Goal: Information Seeking & Learning: Learn about a topic

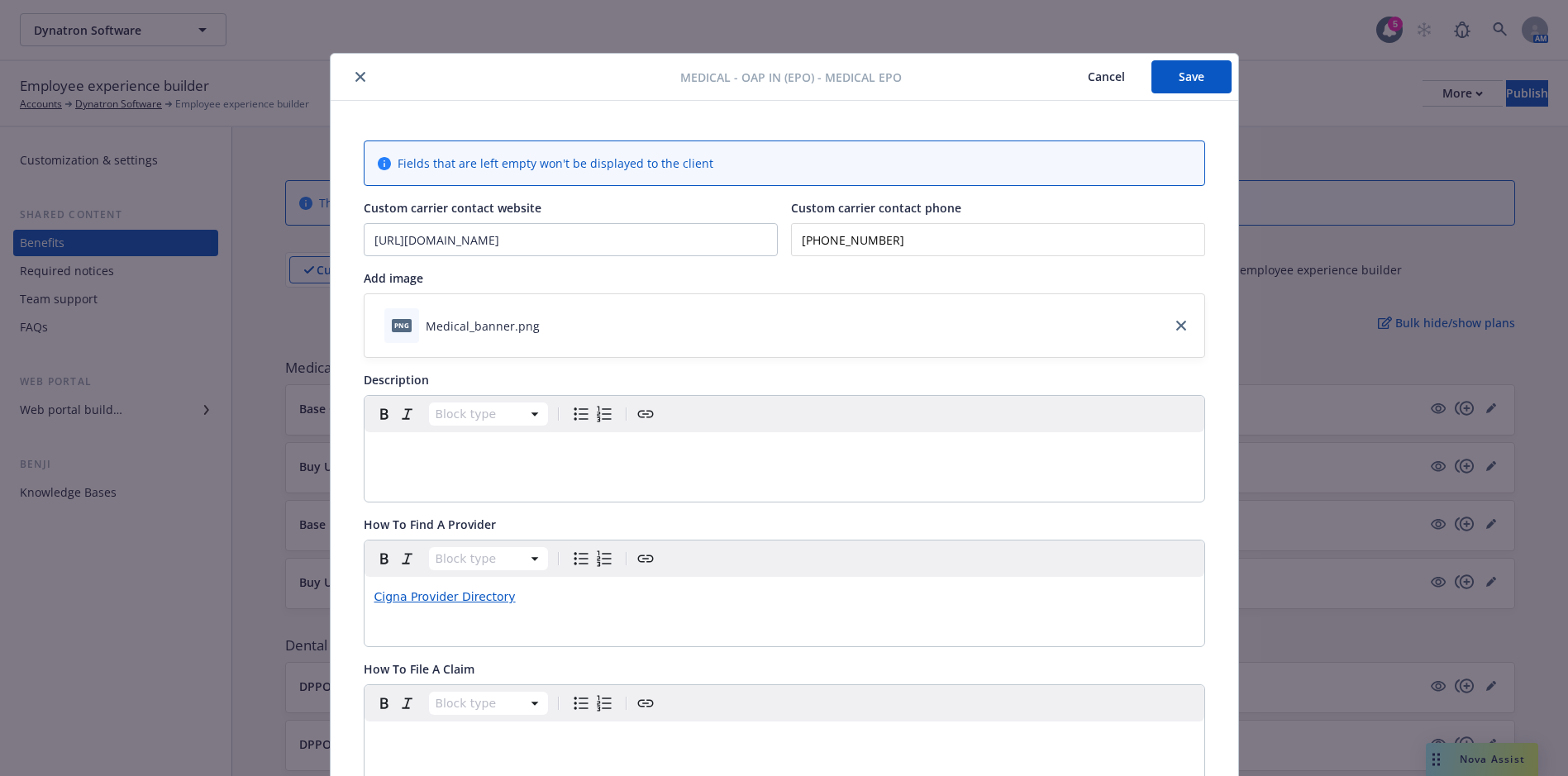
click at [351, 75] on button "close" at bounding box center [361, 77] width 20 height 20
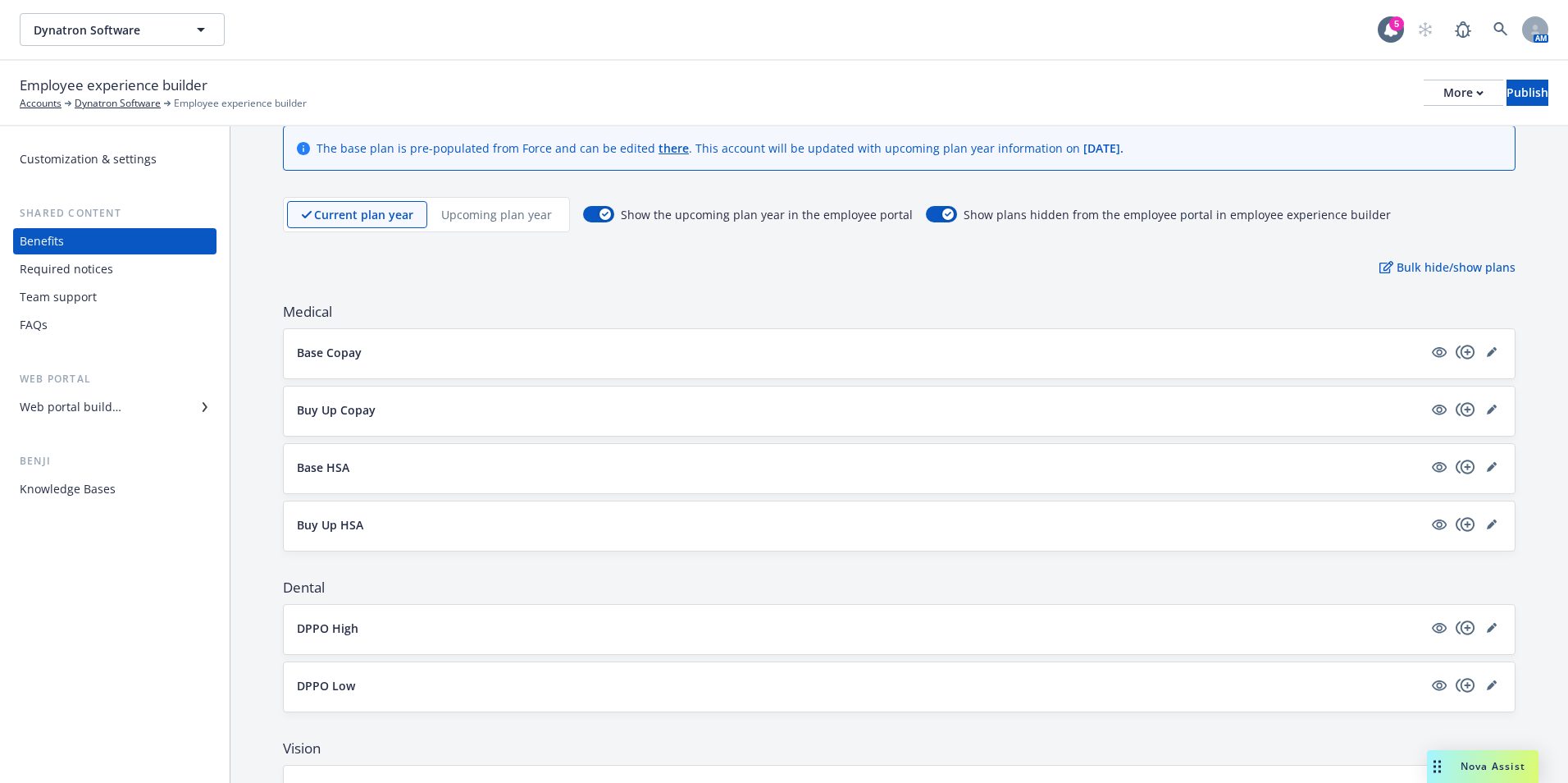
scroll to position [82, 0]
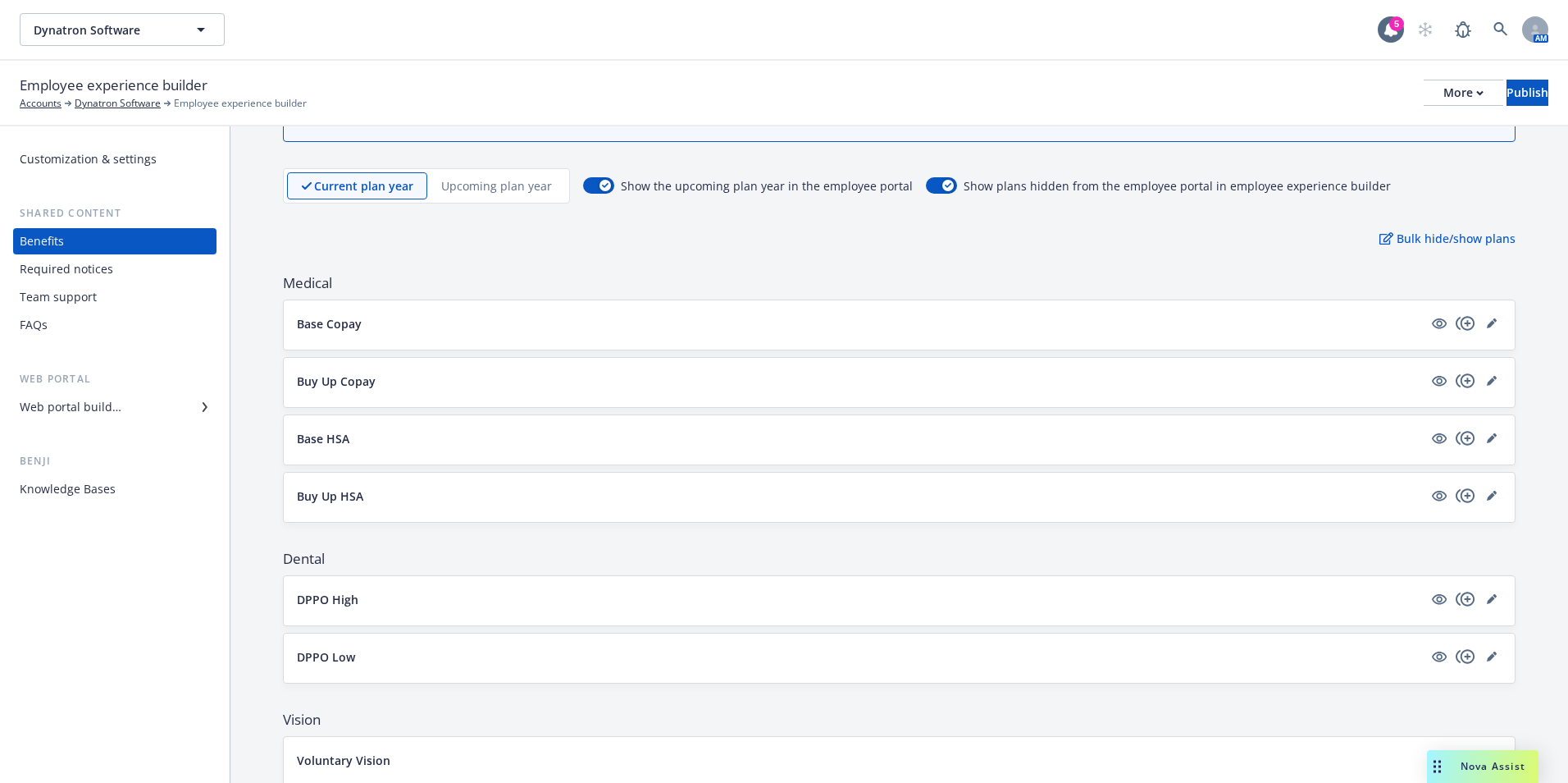
click at [486, 184] on p "Upcoming plan year" at bounding box center [496, 185] width 110 height 17
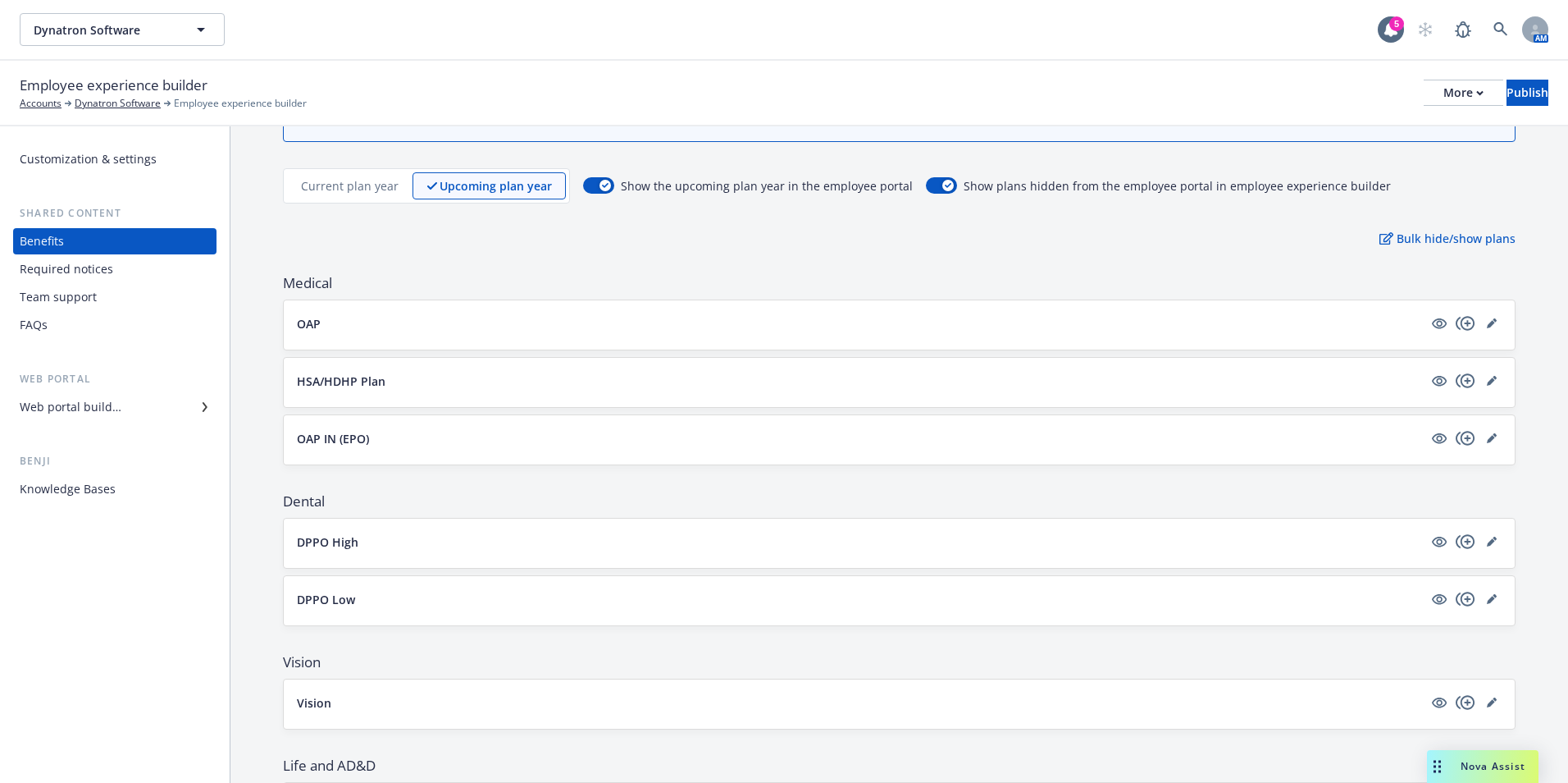
click at [316, 425] on div "OAP IN (EPO)" at bounding box center [900, 439] width 1231 height 49
click at [322, 439] on p "OAP IN (EPO)" at bounding box center [332, 439] width 72 height 17
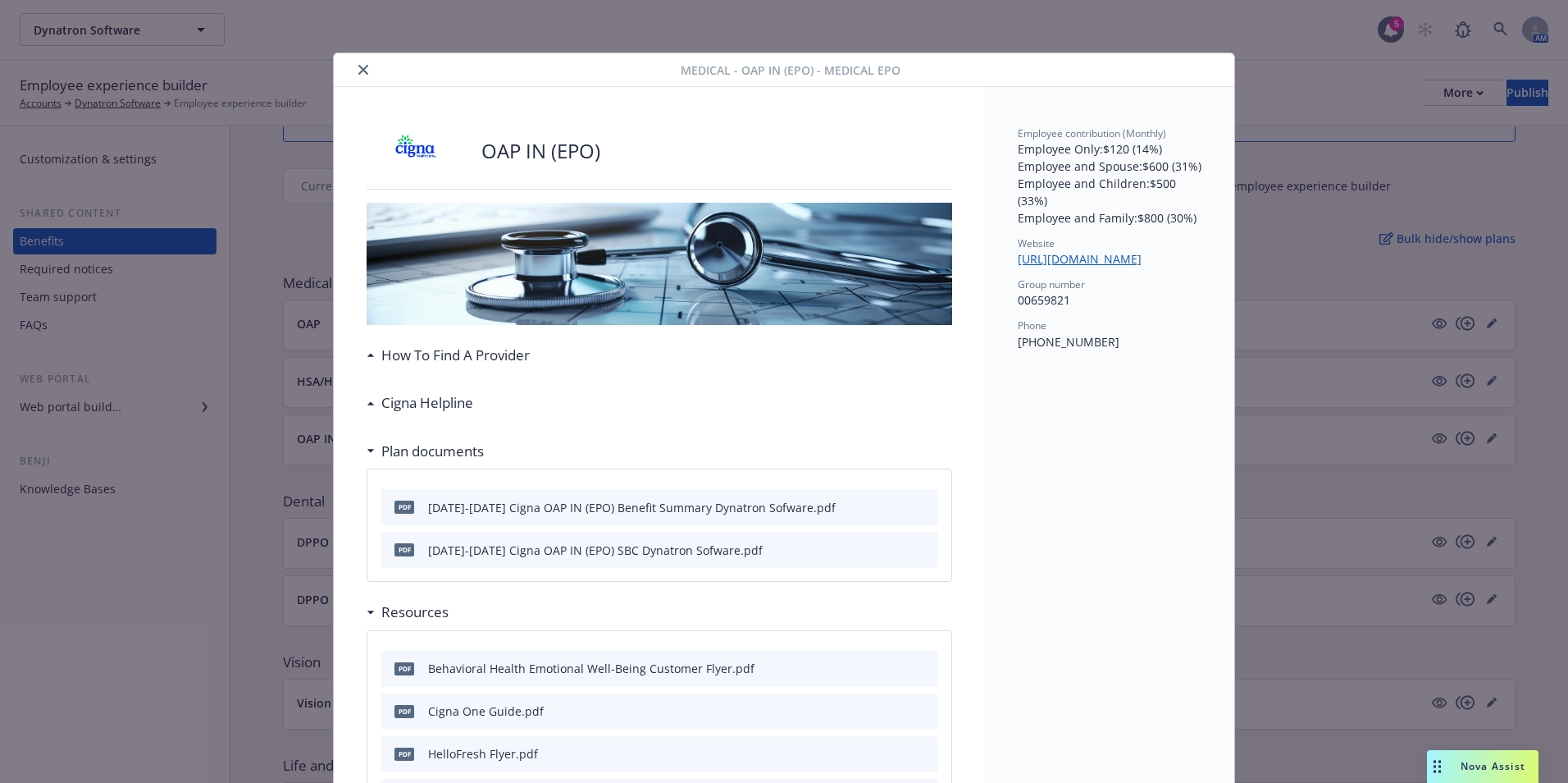
drag, startPoint x: 368, startPoint y: 79, endPoint x: 363, endPoint y: 69, distance: 11.2
click at [364, 72] on div "Medical - OAP IN (EPO) - Medical EPO" at bounding box center [784, 69] width 900 height 34
click at [363, 69] on button "close" at bounding box center [363, 70] width 20 height 20
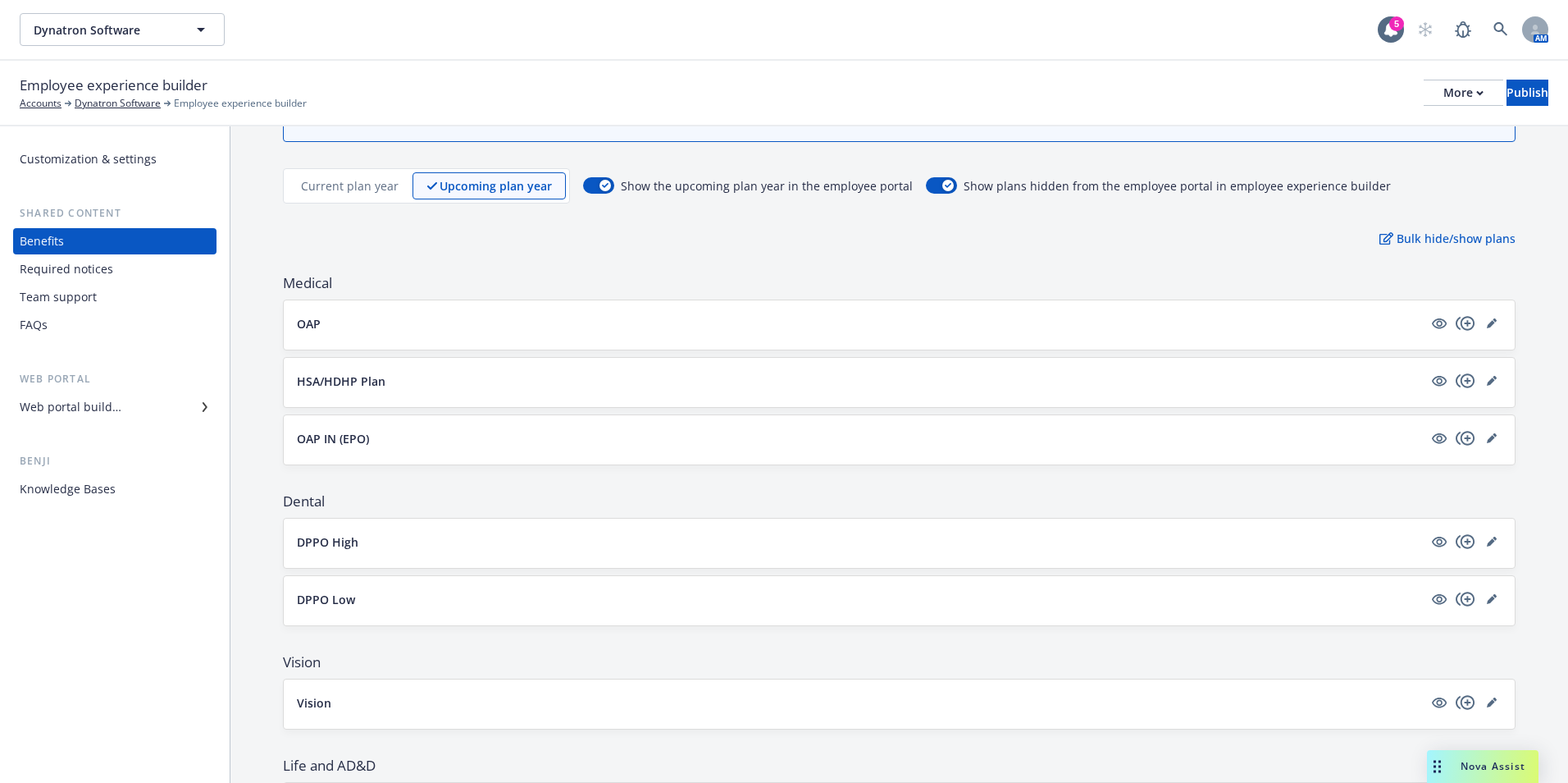
click at [41, 569] on div "Customization & settings Shared content Benefits Required notices Team support …" at bounding box center [114, 454] width 229 height 656
click at [126, 635] on div "Customization & settings Shared content Benefits Required notices Team support …" at bounding box center [114, 454] width 229 height 656
